Goal: Transaction & Acquisition: Purchase product/service

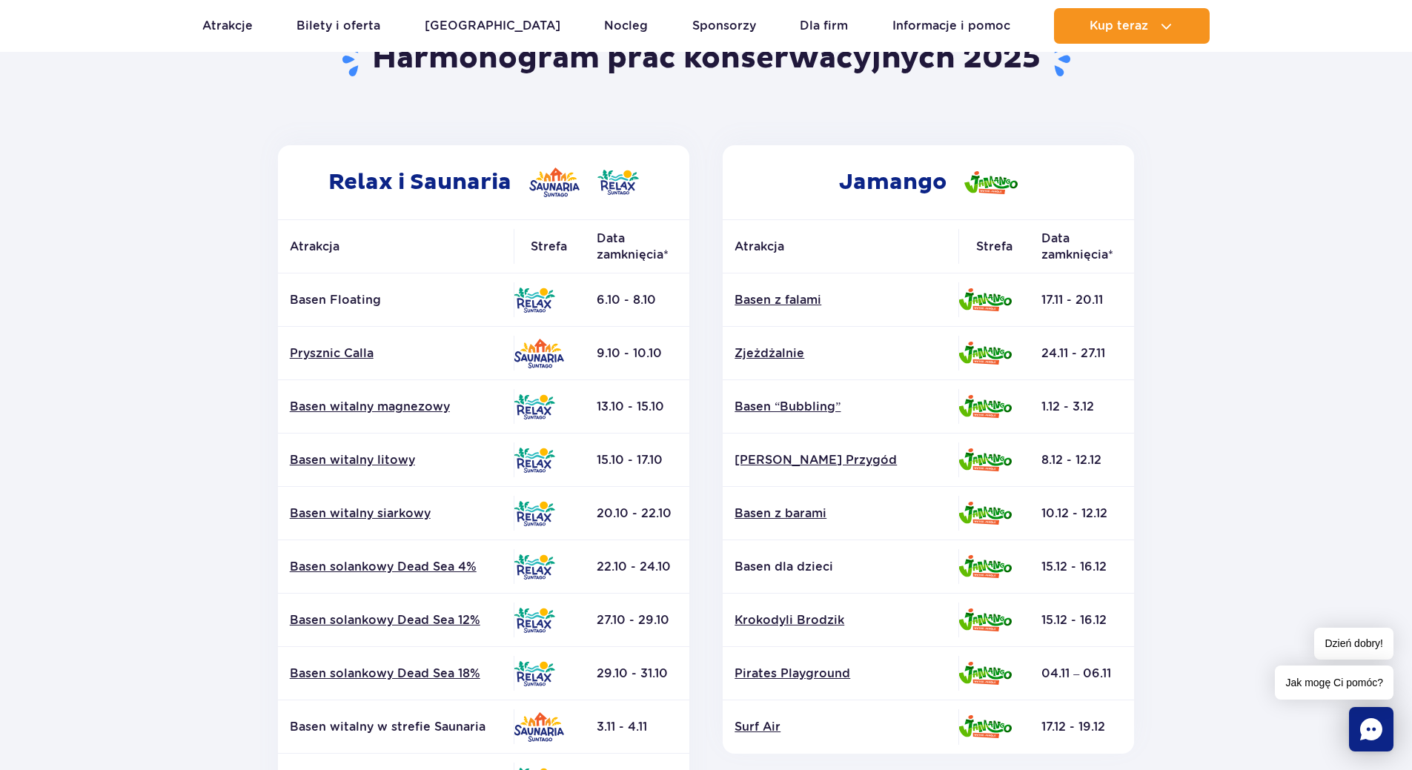
scroll to position [74, 0]
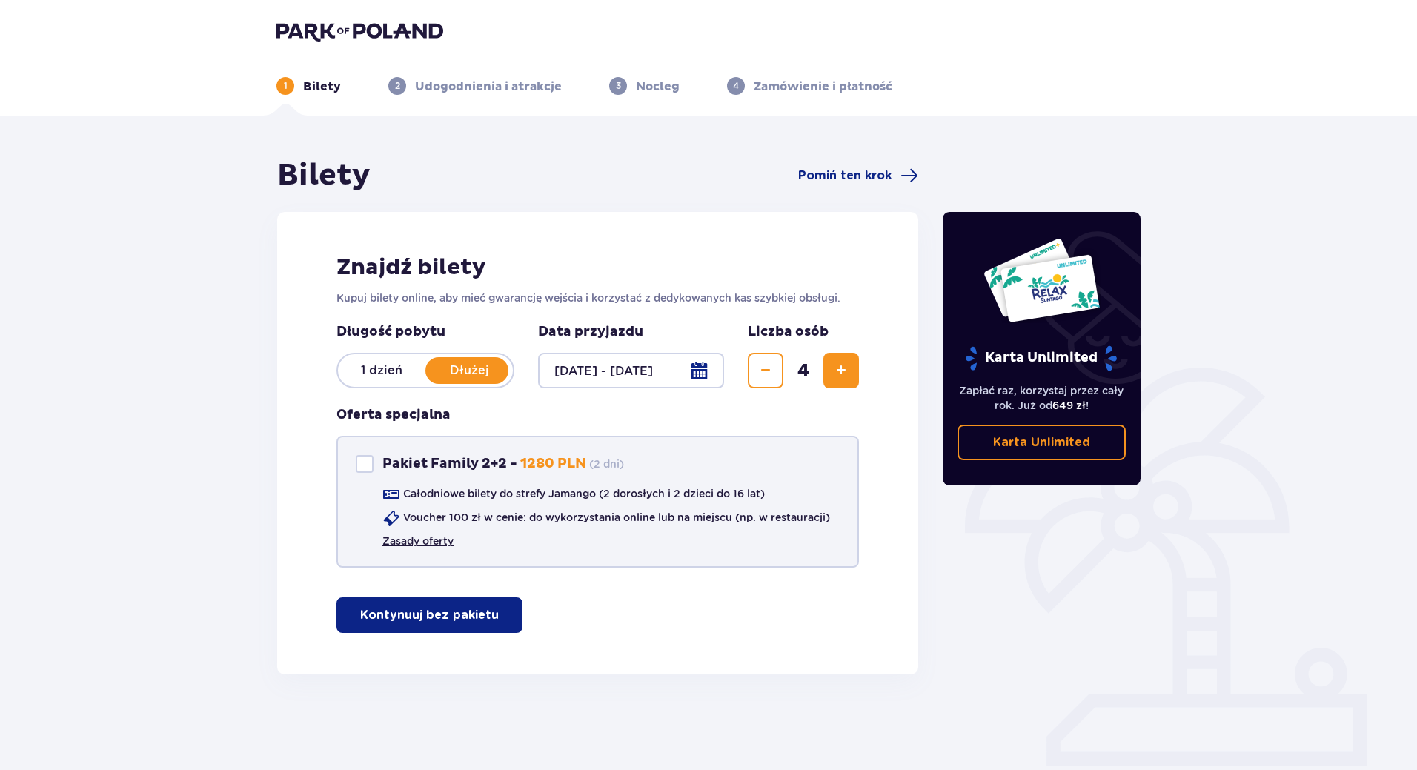
click at [425, 544] on link "Zasady oferty" at bounding box center [417, 541] width 71 height 15
click at [434, 620] on p "Kontynuuj bez pakietu" at bounding box center [429, 615] width 139 height 16
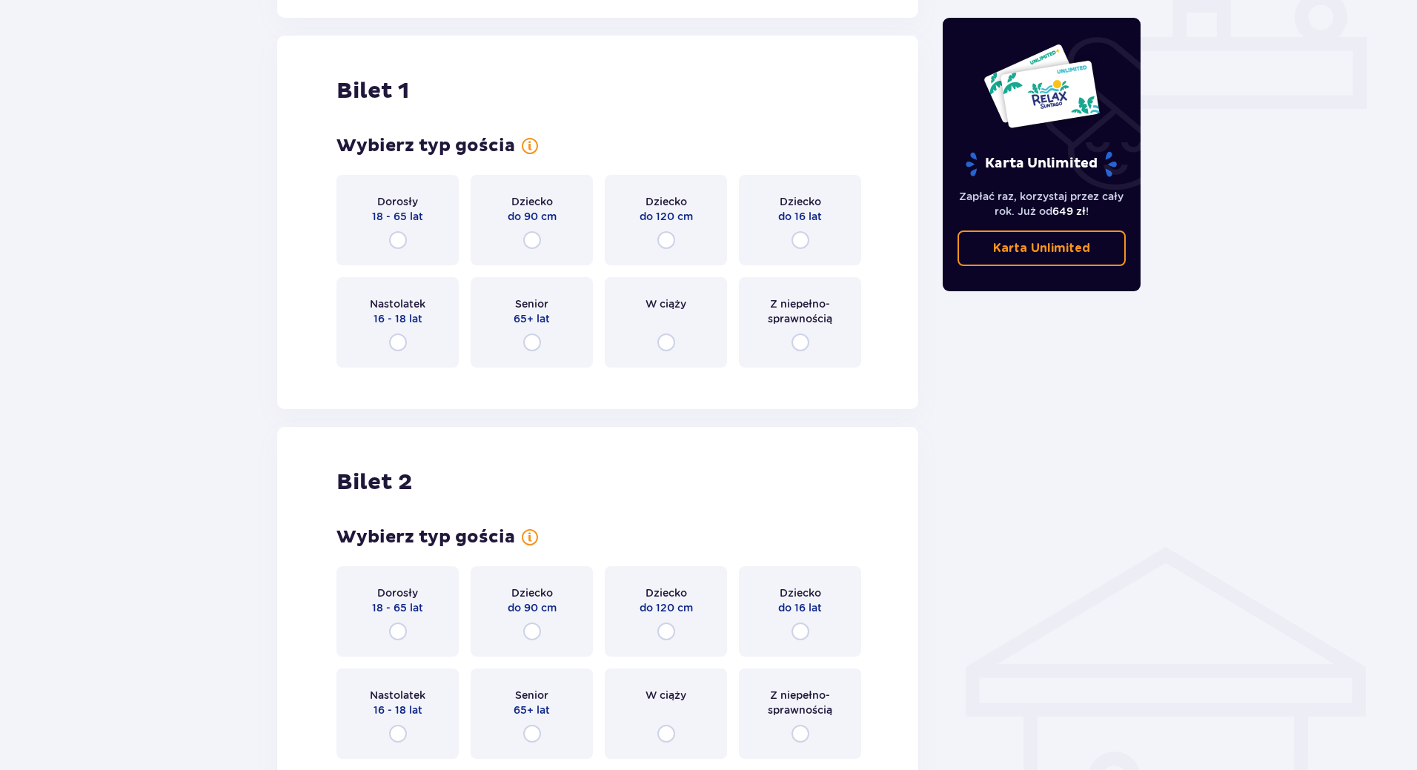
scroll to position [675, 0]
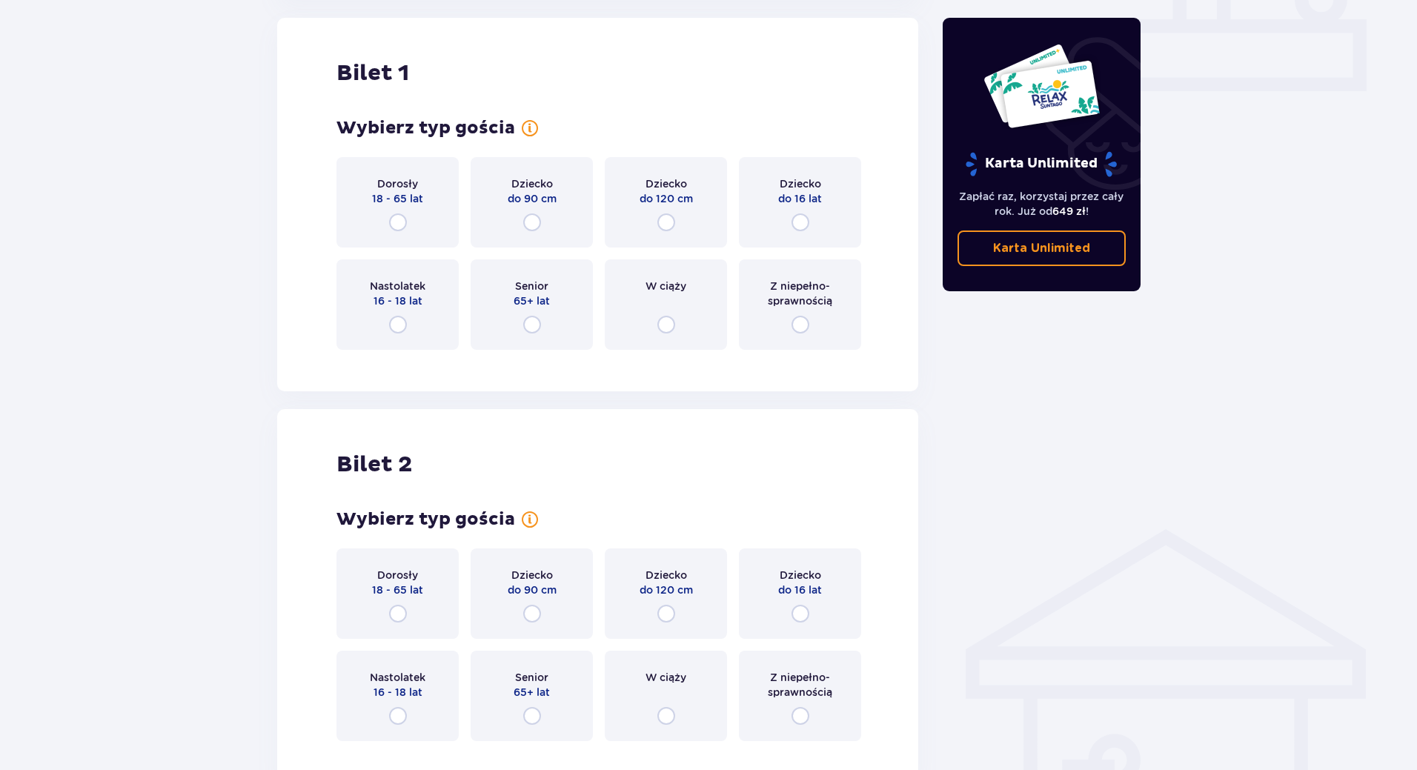
click at [395, 222] on input "radio" at bounding box center [398, 222] width 18 height 18
radio input "true"
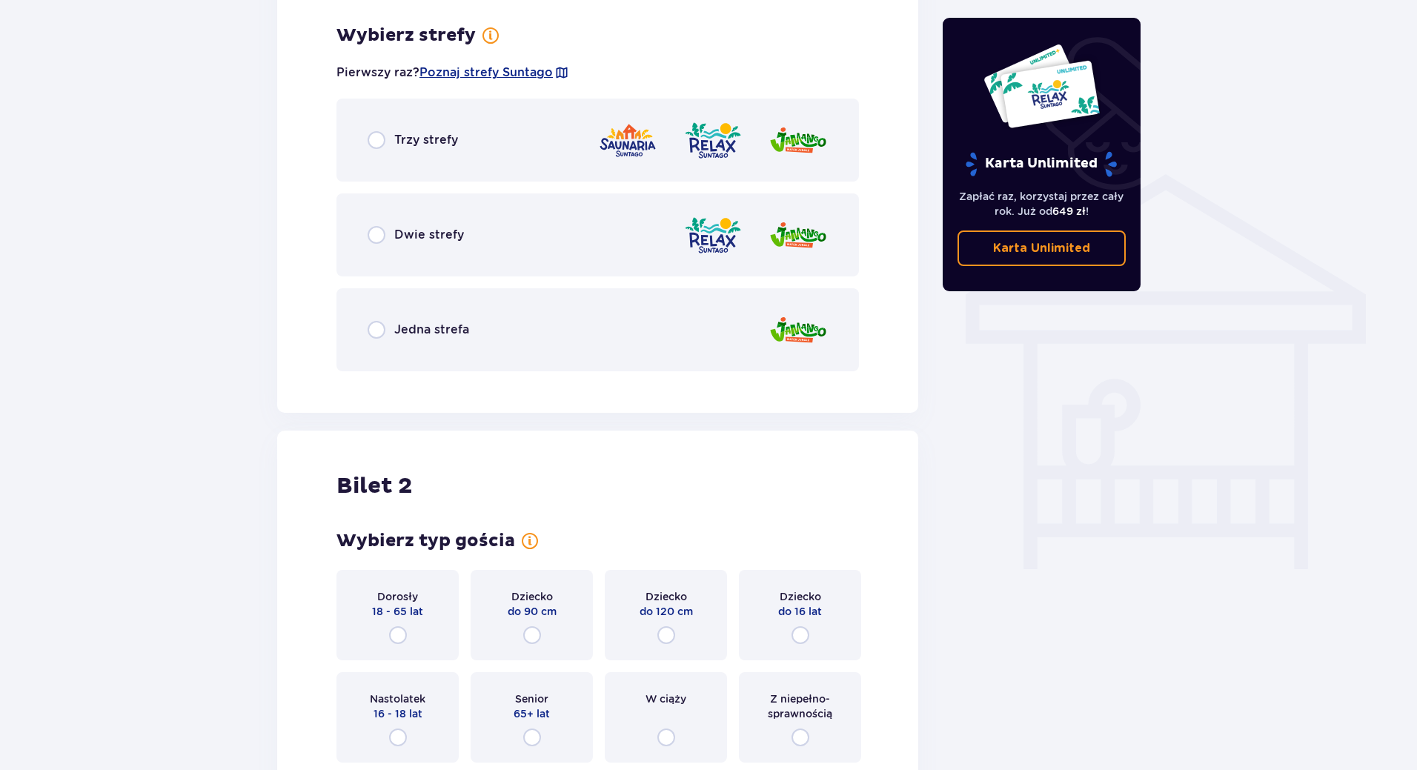
scroll to position [1036, 0]
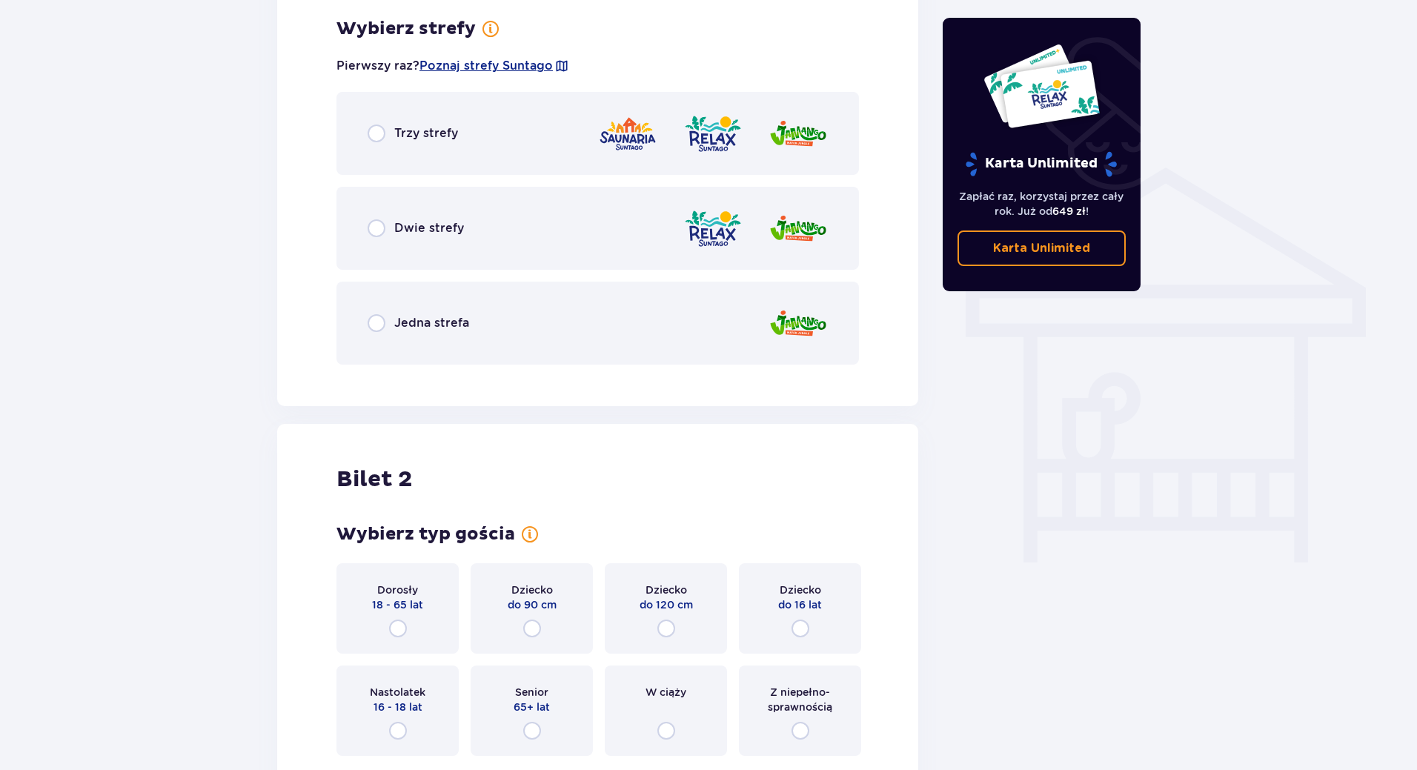
click at [398, 630] on input "radio" at bounding box center [398, 629] width 18 height 18
radio input "true"
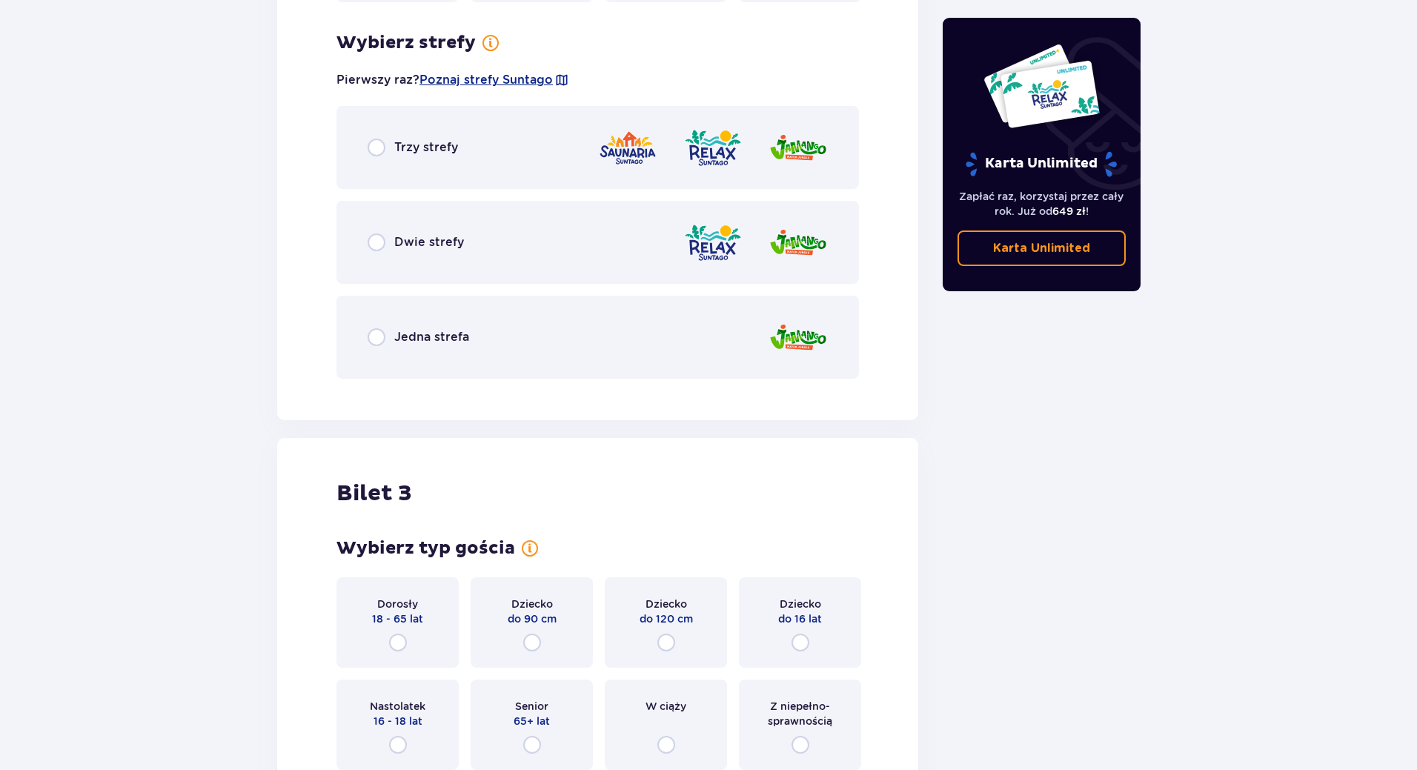
scroll to position [1804, 0]
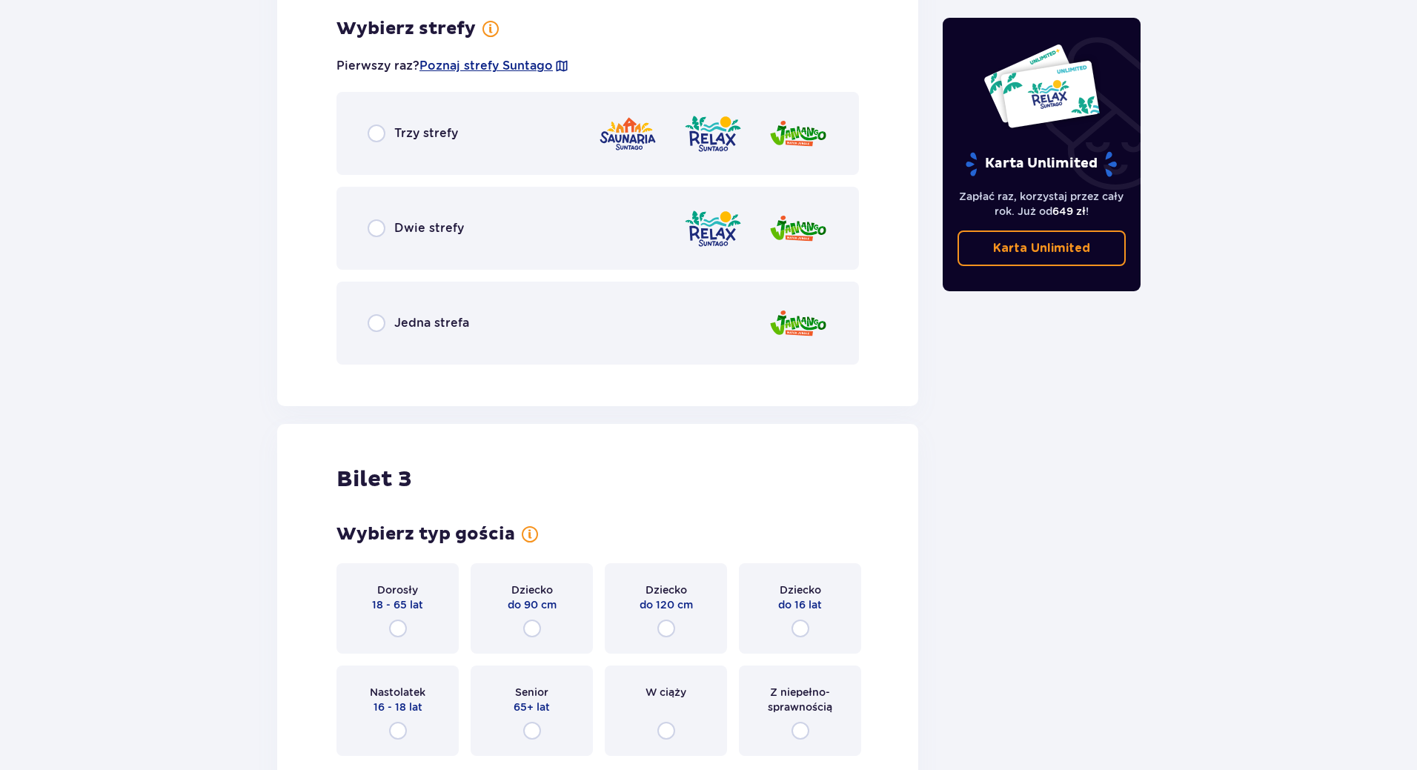
click at [399, 625] on input "radio" at bounding box center [398, 629] width 18 height 18
radio input "true"
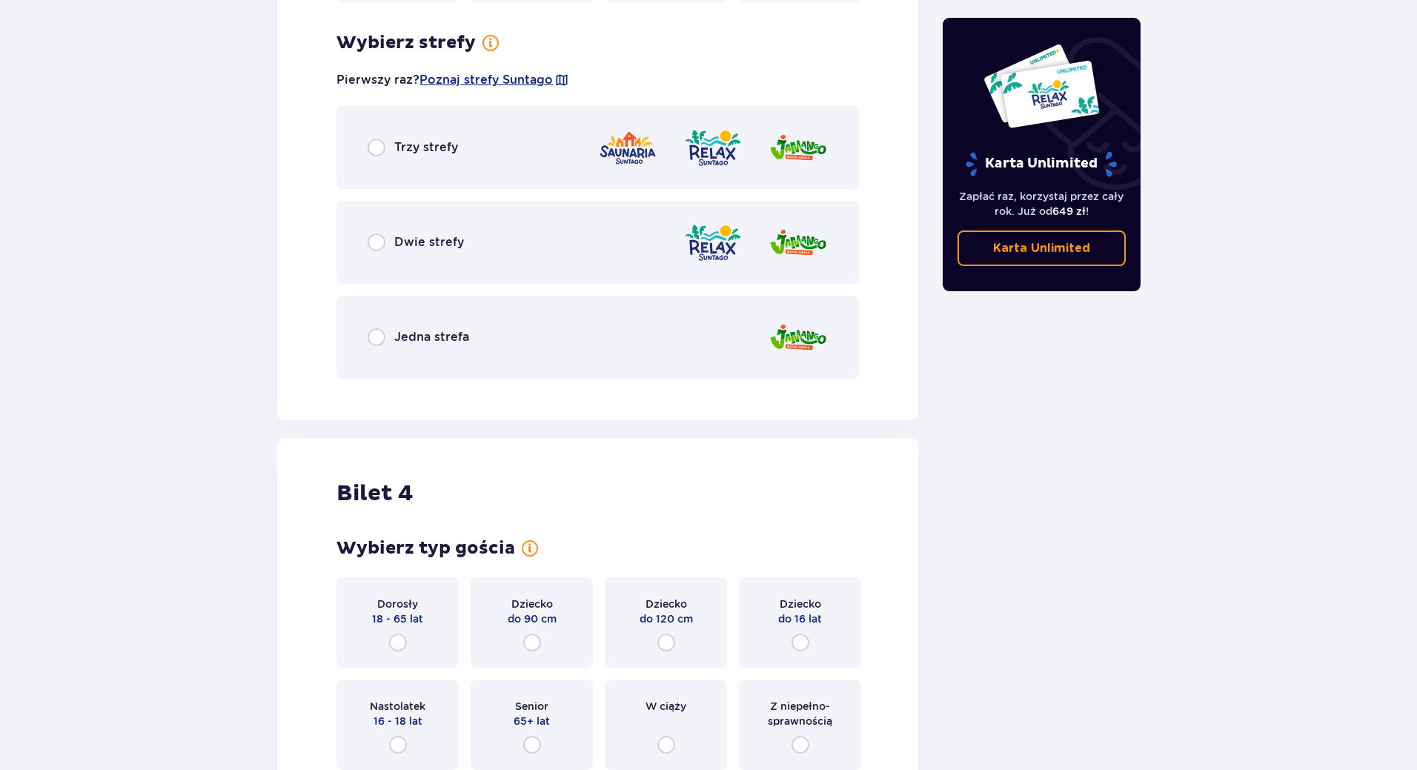
scroll to position [2572, 0]
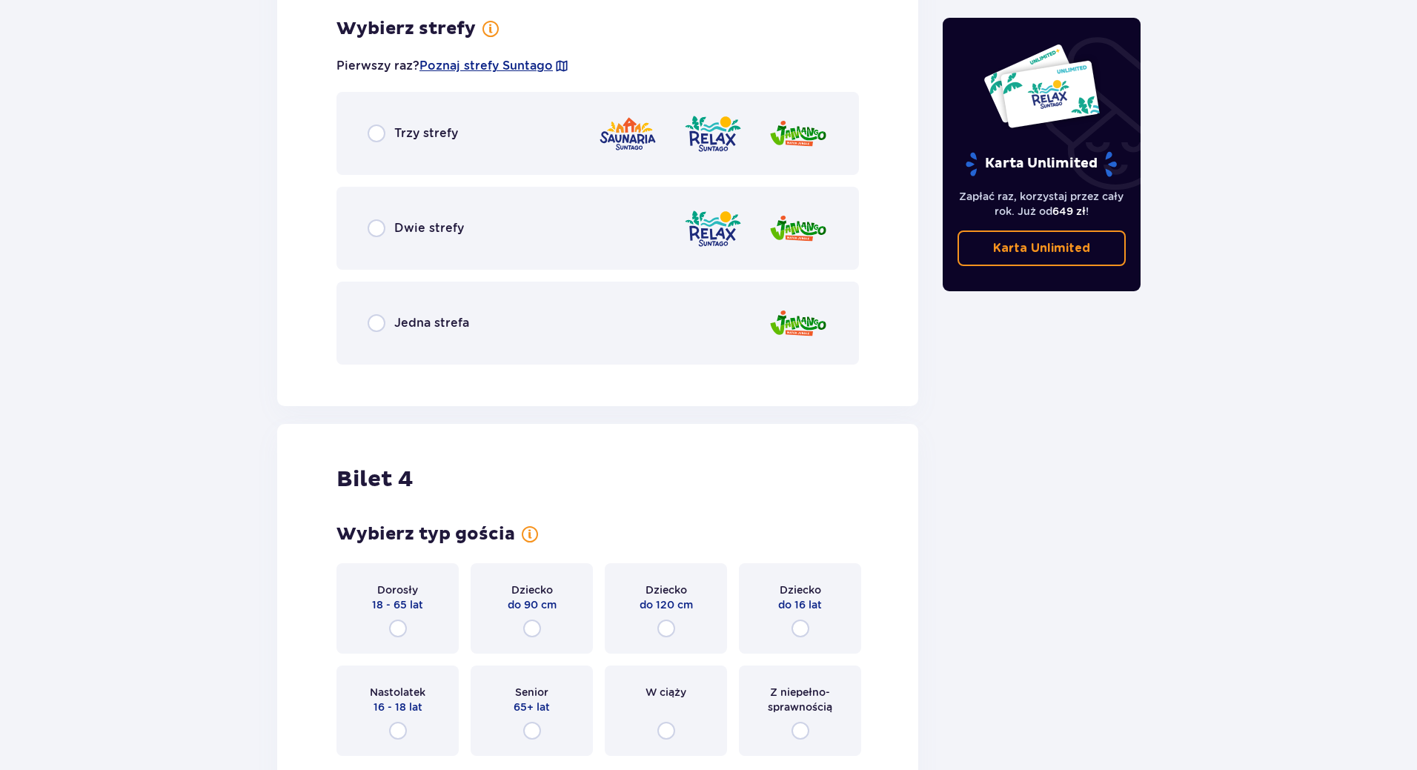
click at [401, 631] on input "radio" at bounding box center [398, 629] width 18 height 18
radio input "true"
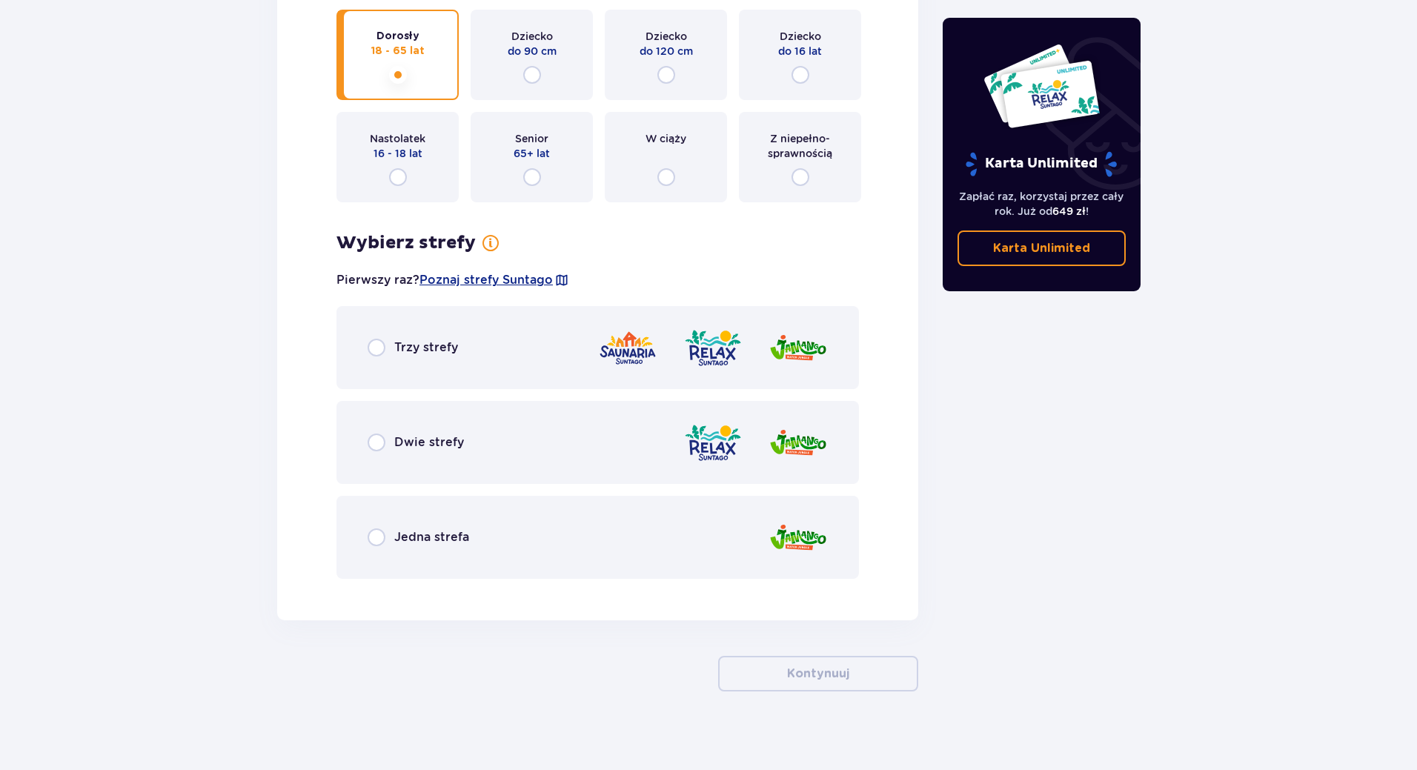
scroll to position [3136, 0]
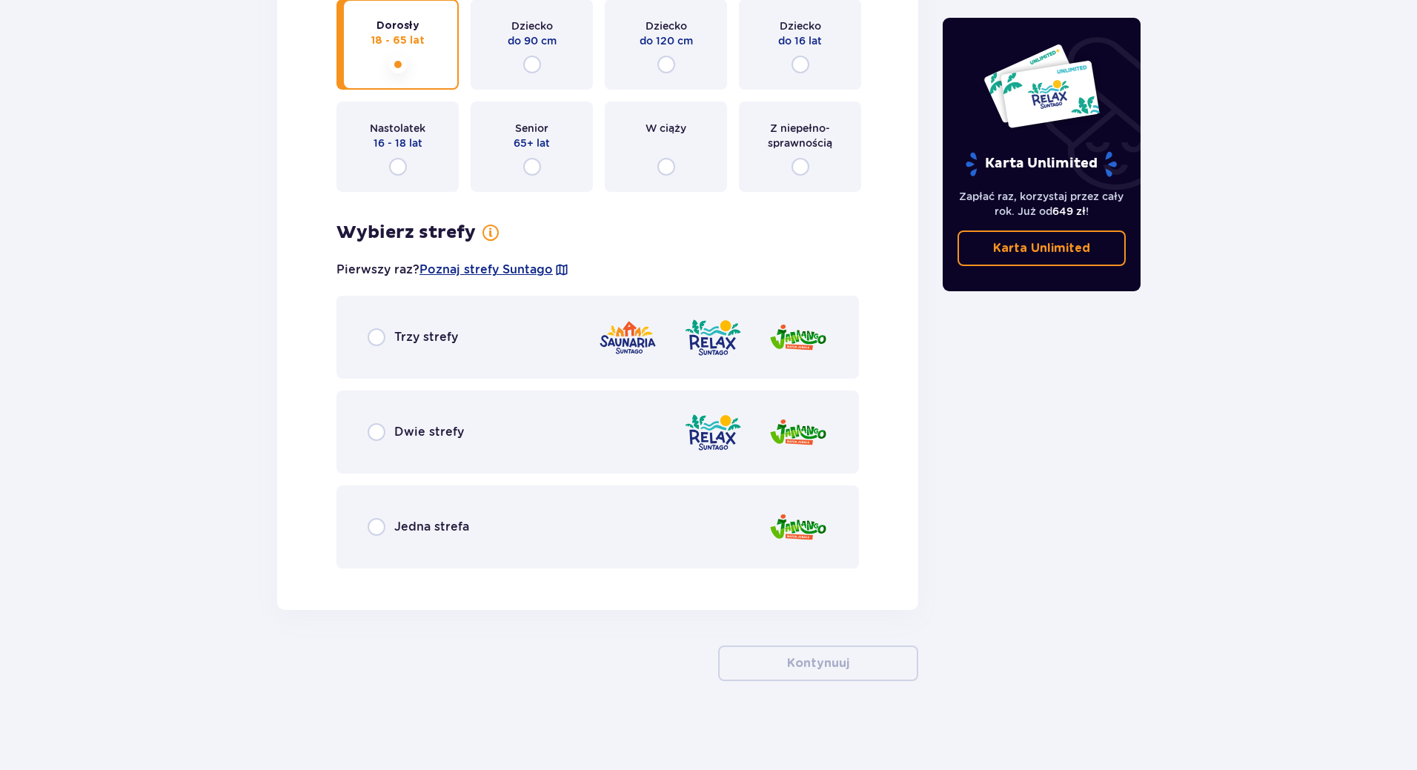
click at [377, 336] on input "radio" at bounding box center [377, 337] width 18 height 18
radio input "true"
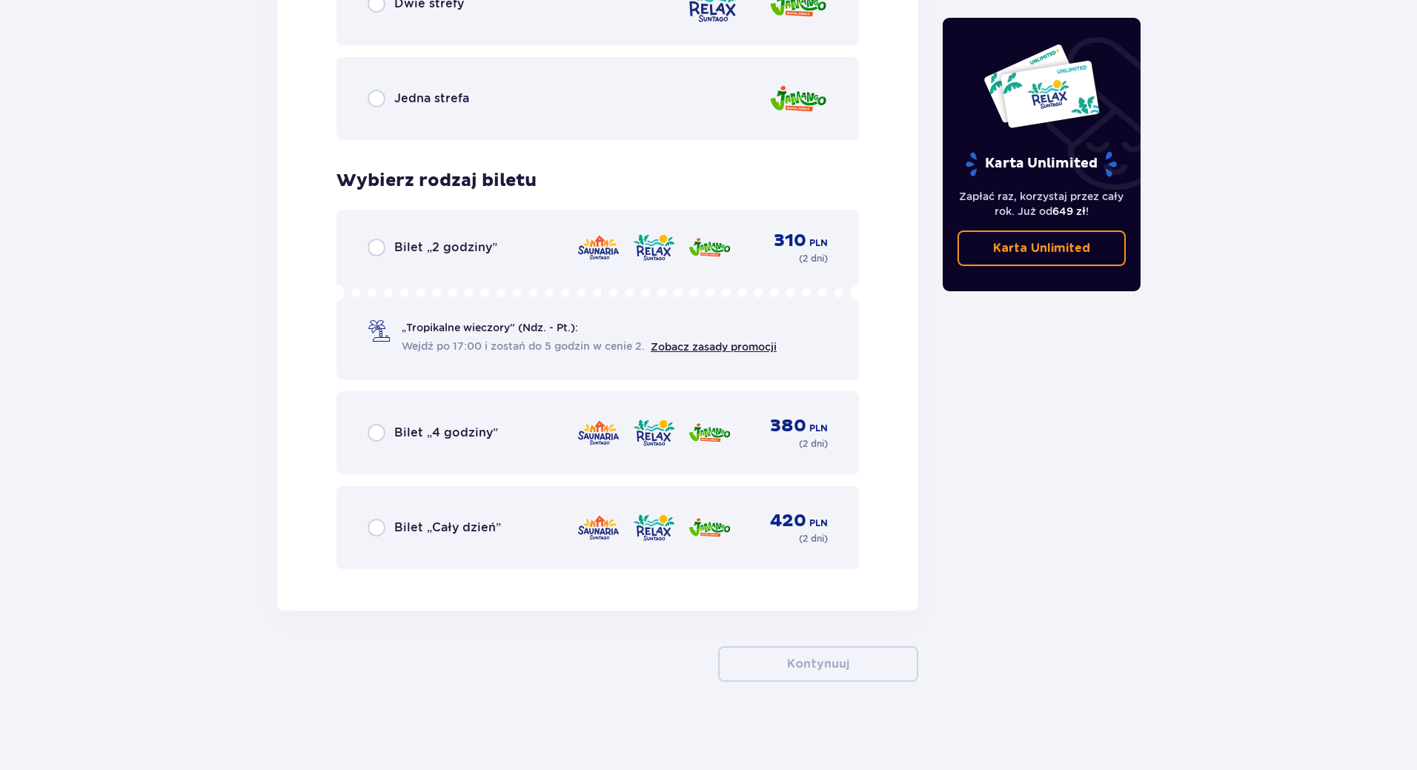
scroll to position [3565, 0]
